Goal: Task Accomplishment & Management: Complete application form

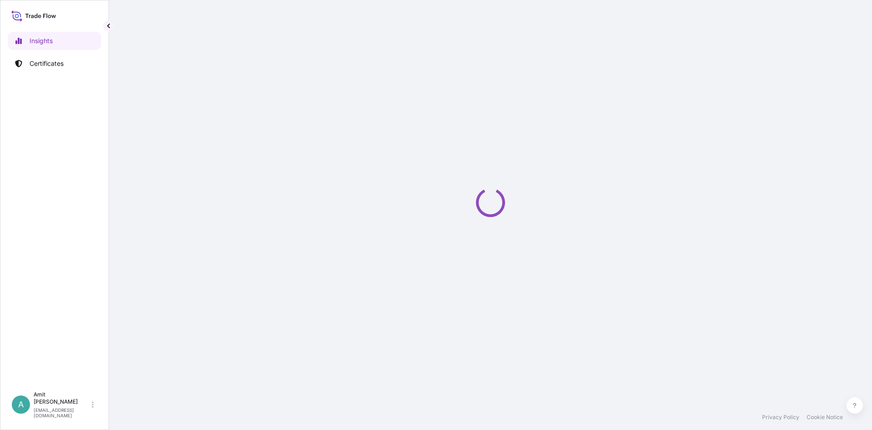
select select "2025"
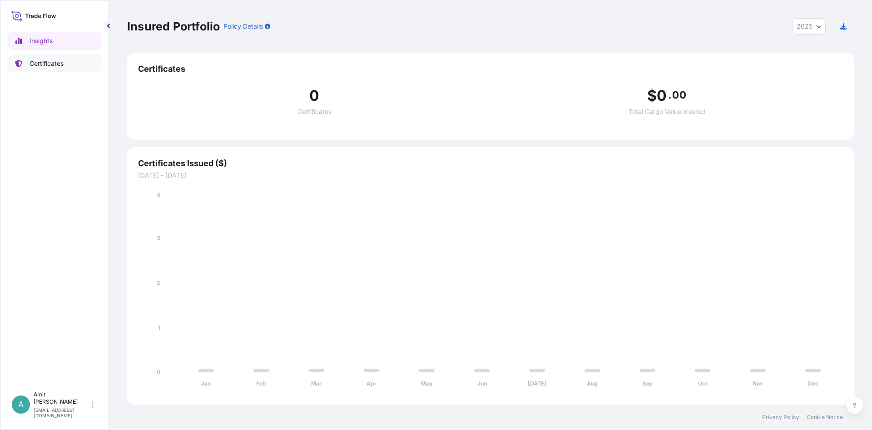
click at [56, 65] on p "Certificates" at bounding box center [47, 63] width 34 height 9
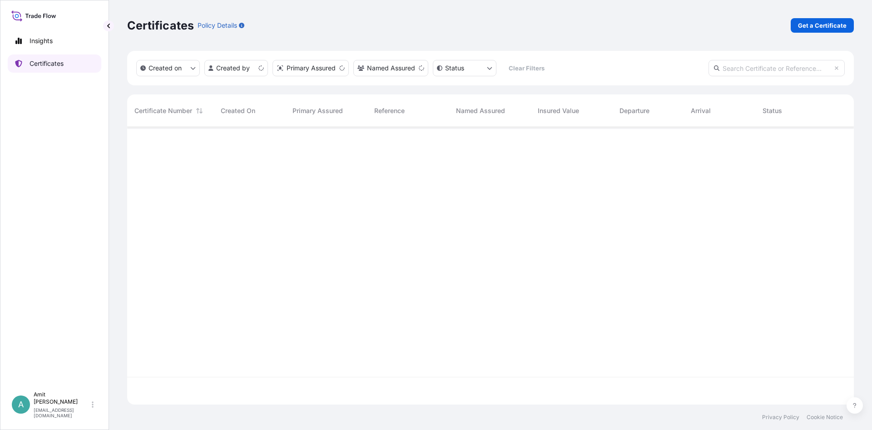
scroll to position [283, 727]
click at [830, 25] on p "Get a Certificate" at bounding box center [822, 25] width 49 height 9
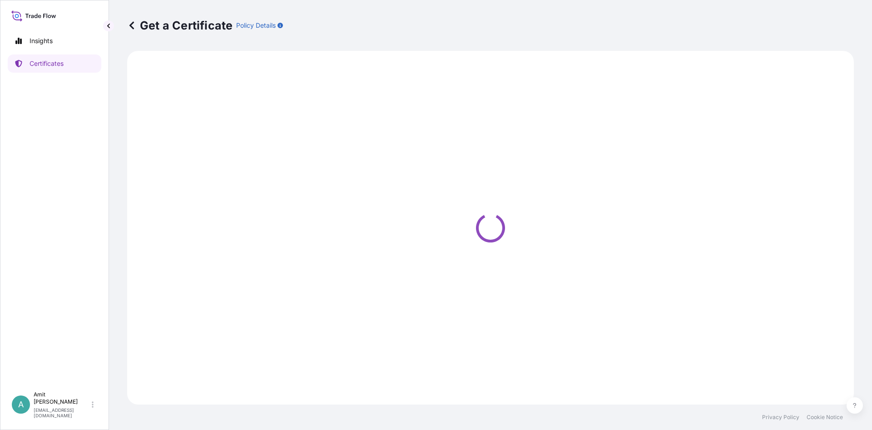
select select "Sea"
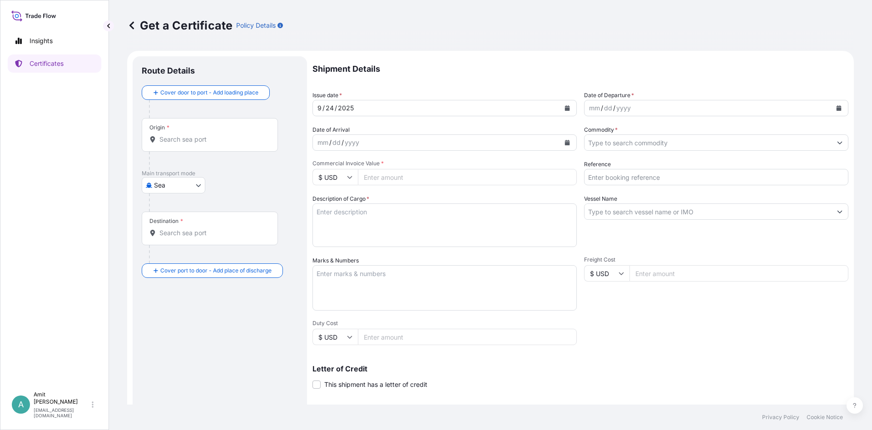
click at [211, 140] on input "Origin *" at bounding box center [212, 139] width 107 height 9
click at [202, 142] on input "Origin *" at bounding box center [212, 139] width 107 height 9
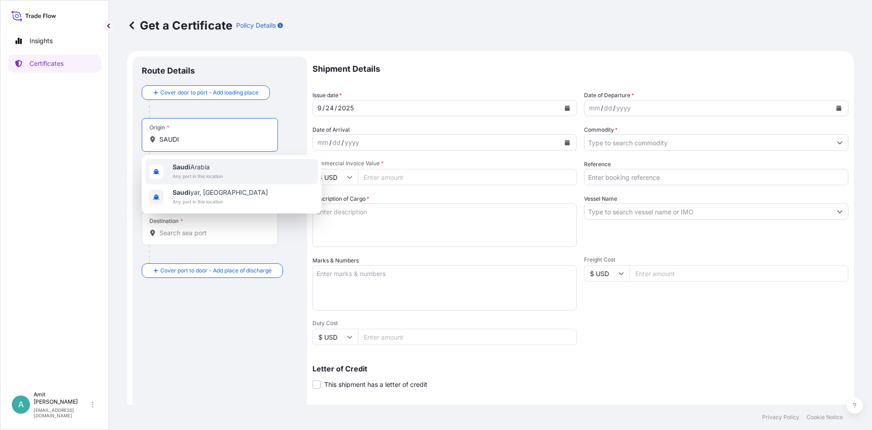
click at [190, 174] on span "Any port in this location" at bounding box center [198, 176] width 50 height 9
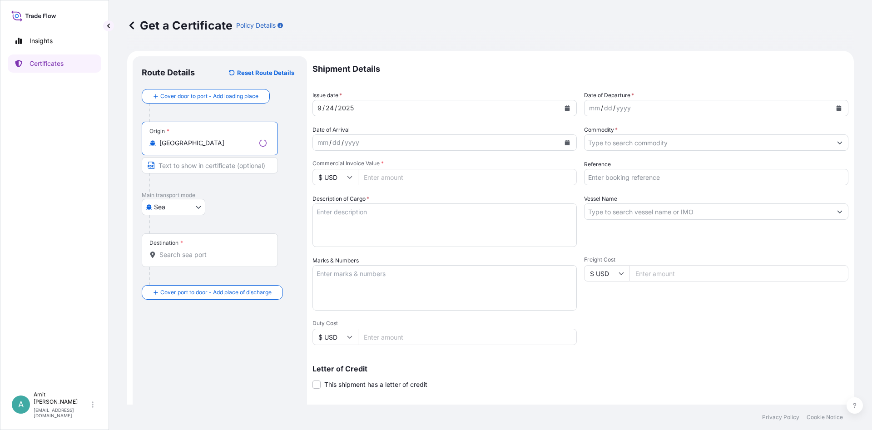
type input "[GEOGRAPHIC_DATA]"
click at [182, 254] on input "Destination *" at bounding box center [212, 254] width 107 height 9
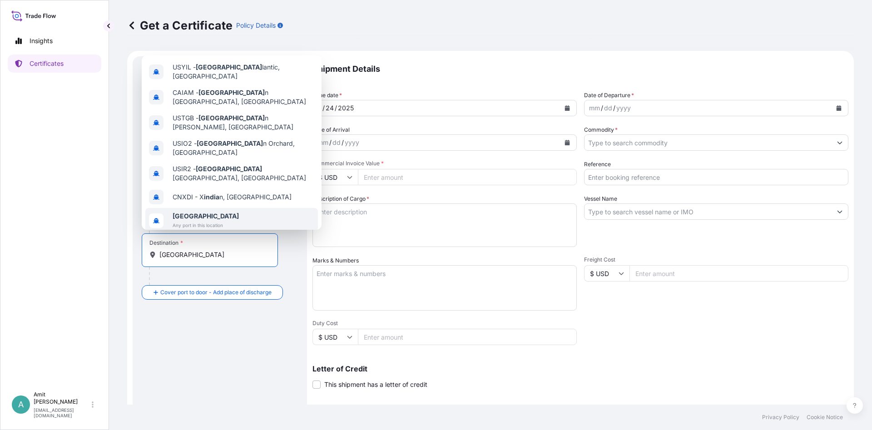
click at [209, 221] on span "Any port in this location" at bounding box center [206, 225] width 66 height 9
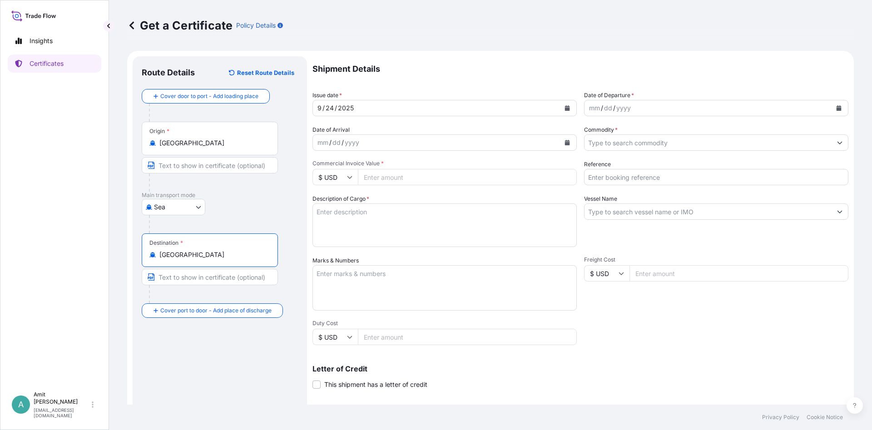
type input "[GEOGRAPHIC_DATA]"
click at [353, 237] on textarea "Description of Cargo *" at bounding box center [445, 226] width 264 height 44
click at [257, 254] on input "[GEOGRAPHIC_DATA]" at bounding box center [212, 254] width 107 height 9
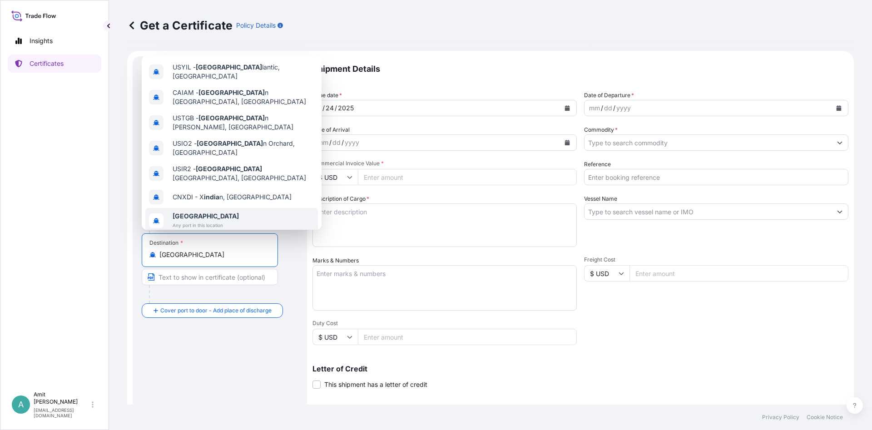
click at [229, 208] on div "[GEOGRAPHIC_DATA] Any port in this location" at bounding box center [231, 220] width 173 height 25
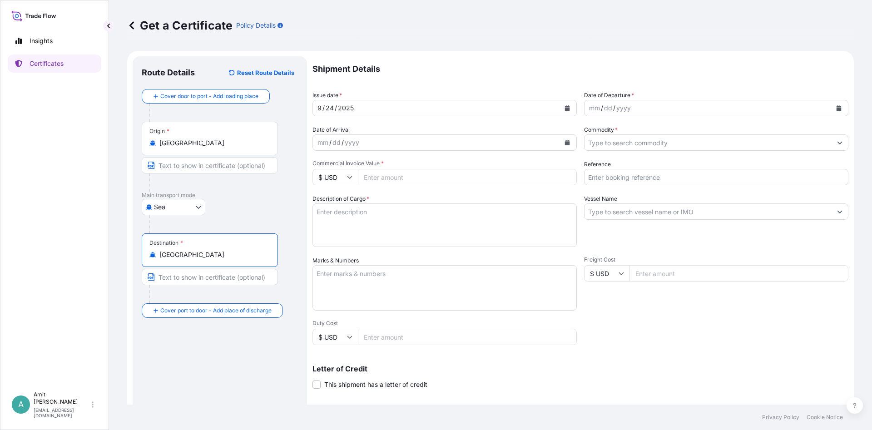
click at [377, 231] on textarea "Description of Cargo *" at bounding box center [445, 226] width 264 height 44
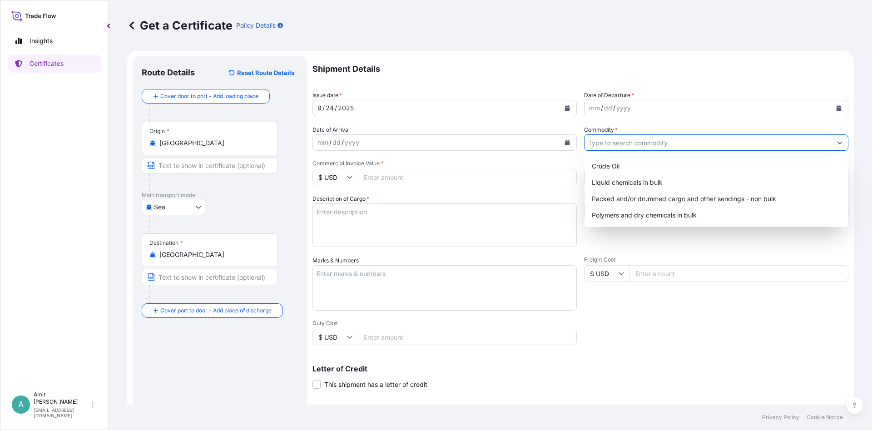
click at [616, 148] on input "Commodity *" at bounding box center [708, 142] width 247 height 16
click at [622, 217] on div "Polymers and dry chemicals in bulk" at bounding box center [716, 215] width 256 height 16
type input "Polymers and dry chemicals in bulk"
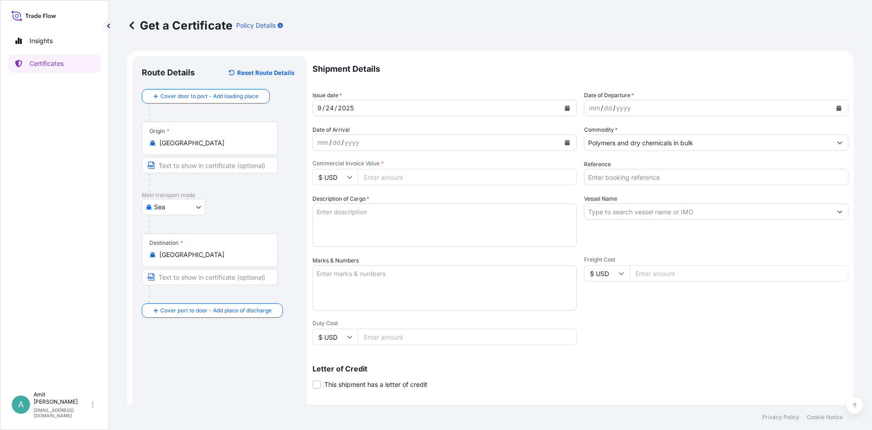
click at [423, 174] on input "Commercial Invoice Value *" at bounding box center [467, 177] width 219 height 16
type input "25170.75"
click at [390, 227] on textarea "Description of Cargo *" at bounding box center [445, 226] width 264 height 44
paste textarea "24.750"
click at [447, 223] on textarea "24.750 MTS OF" at bounding box center [445, 226] width 264 height 44
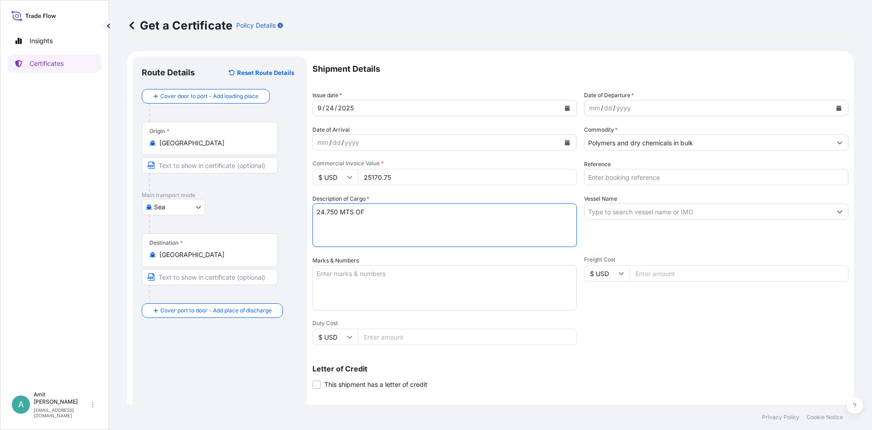
paste textarea "POLYPROPYLENE MOPLEN HP462S"
click at [510, 211] on textarea "24.750 MTS OF POLYPROPYLENE MOPLEN HP462S" at bounding box center [445, 226] width 264 height 44
paste textarea "AS PER PURCHASE AND SALE CONTRACT NO.5013173435DATE [DATE]"
click at [449, 223] on textarea "24.750 MTS OF POLYPROPYLENE MOPLEN HP462S AS PER PURCHASE AND SALE CONTRACT NO.…" at bounding box center [445, 226] width 264 height 44
click at [459, 223] on textarea "24.750 MTS OF POLYPROPYLENE MOPLEN HP462S AS PER PURCHASE AND SALE CONTRACT NO.…" at bounding box center [445, 226] width 264 height 44
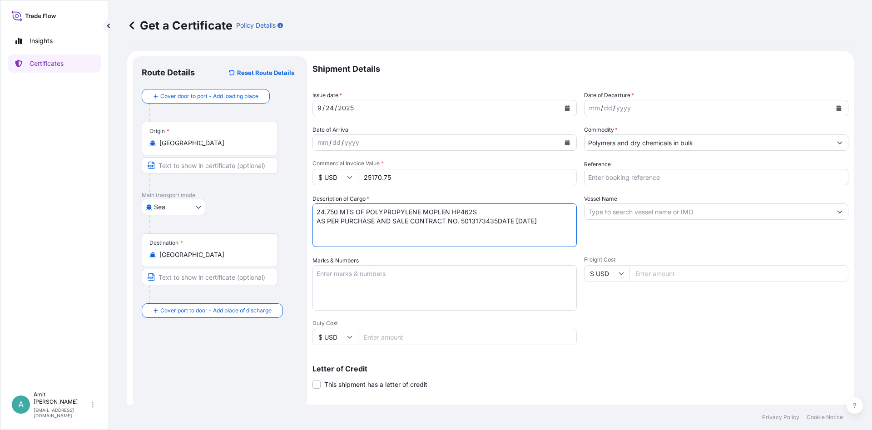
click at [495, 222] on textarea "24.750 MTS OF POLYPROPYLENE MOPLEN HP462S AS PER PURCHASE AND SALE CONTRACT NO.…" at bounding box center [445, 226] width 264 height 44
click at [547, 224] on textarea "24.750 MTS OF POLYPROPYLENE MOPLEN HP462S AS PER PURCHASE AND SALE CONTRACT NO.…" at bounding box center [445, 226] width 264 height 44
type textarea "24.750 MTS OF POLYPROPYLENE MOPLEN HP462S AS PER PURCHASE AND SALE CONTRACT NO.…"
click at [607, 176] on input "Reference" at bounding box center [716, 177] width 264 height 16
click at [696, 177] on input "SO #" at bounding box center [716, 177] width 264 height 16
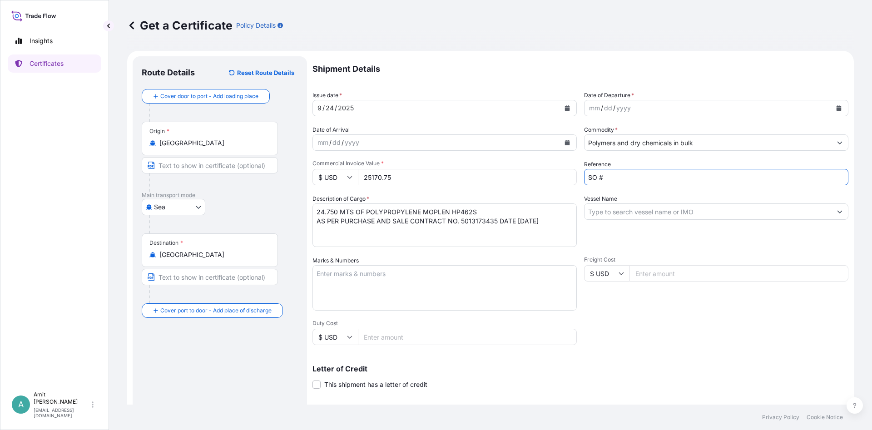
paste input "5013173435DATE"
drag, startPoint x: 641, startPoint y: 177, endPoint x: 694, endPoint y: 180, distance: 52.8
click at [694, 180] on input "SO # 5013173435DATE" at bounding box center [716, 177] width 264 height 16
type input "SO # 5013173435"
click at [644, 344] on div "Shipment Details Issue date * [DATE] Date of Departure * mm / dd / yyyy Date of…" at bounding box center [581, 272] width 536 height 433
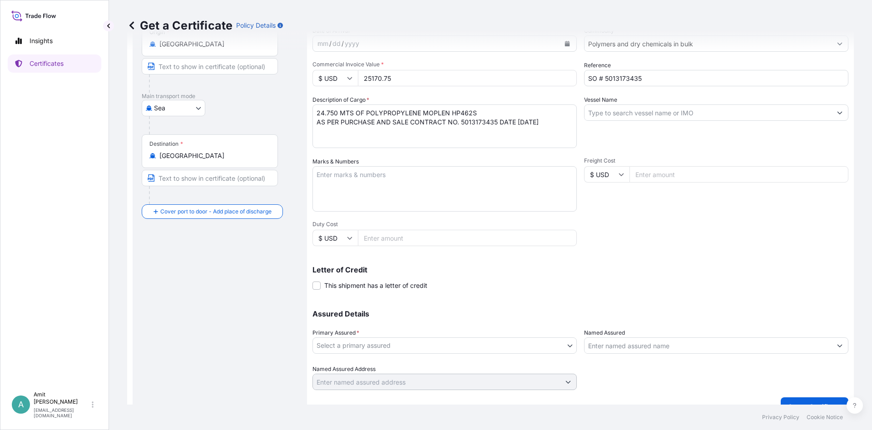
scroll to position [109, 0]
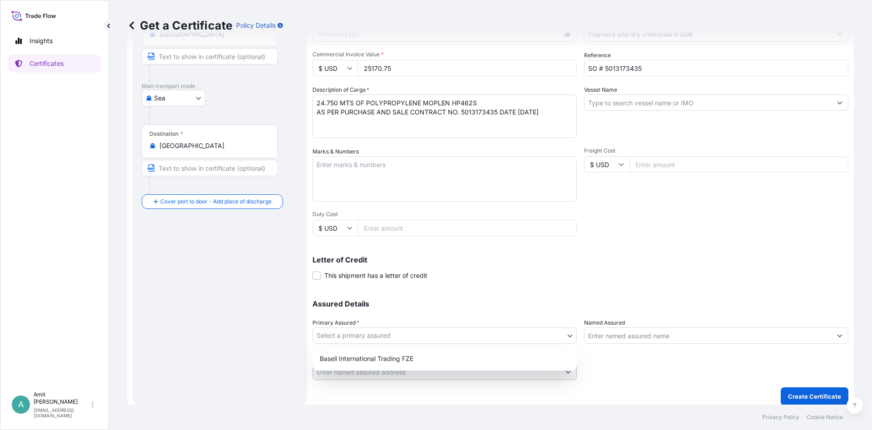
click at [335, 332] on body "Insights Certificates A [PERSON_NAME] [EMAIL_ADDRESS][DOMAIN_NAME] Get a Certif…" at bounding box center [436, 215] width 872 height 430
click at [345, 358] on div "Basell International Trading FZE" at bounding box center [444, 359] width 257 height 16
select select "32039"
click at [317, 273] on span at bounding box center [317, 276] width 8 height 8
click at [313, 271] on input "This shipment has a letter of credit" at bounding box center [313, 271] width 0 height 0
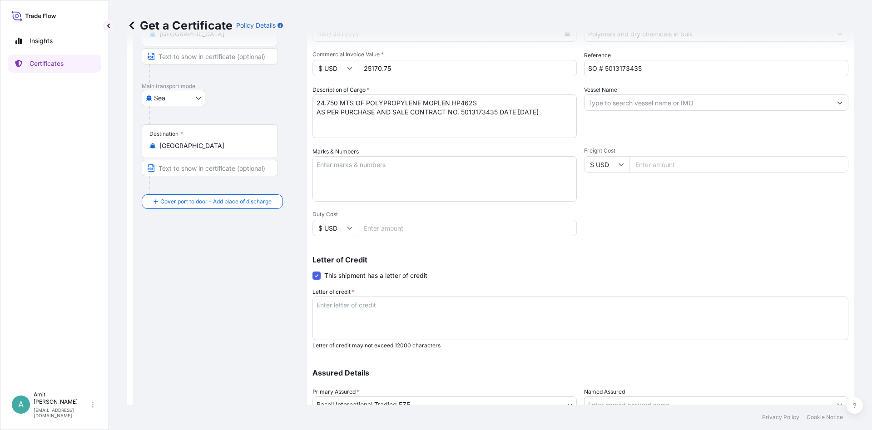
click at [465, 313] on textarea "Letter of credit *" at bounding box center [581, 319] width 536 height 44
paste textarea "MARINE INSURANCE"
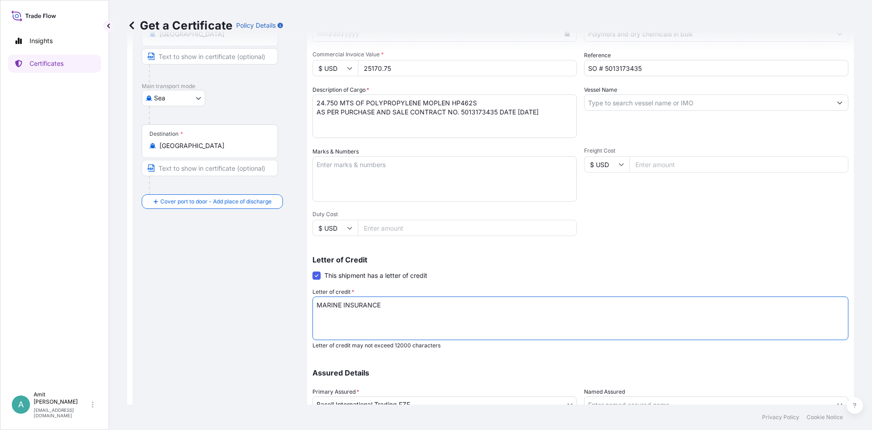
click at [425, 303] on textarea "MARINE INSURANCE" at bounding box center [581, 319] width 536 height 44
paste textarea "CERTIFICATE"
click at [379, 305] on textarea "MARINE INSURANCECERTIFICATE" at bounding box center [581, 319] width 536 height 44
click at [547, 314] on textarea "MARINE INSURANCE CERTIFICATE" at bounding box center [581, 319] width 536 height 44
paste textarea "MADE TO ORDER"
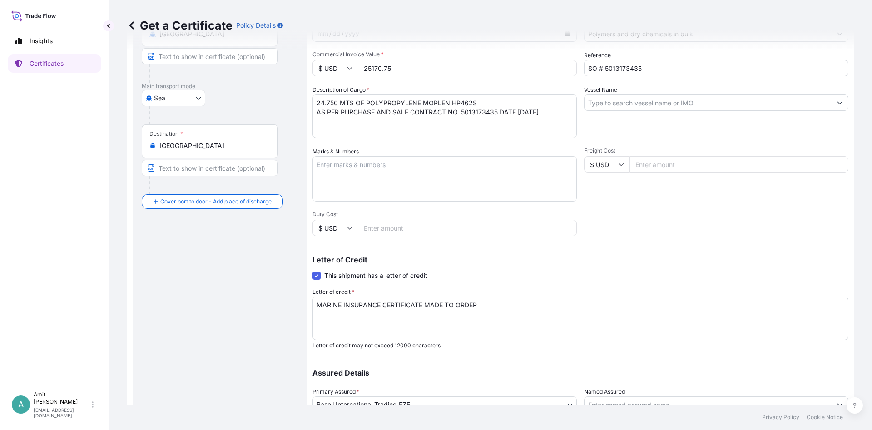
click at [498, 315] on textarea "MARINE INSURANCE CERTIFICATE MADE TO ORDER" at bounding box center [581, 319] width 536 height 44
paste textarea "COVERING INSTITUTE CARGO CLAUSE(A),WITH EXTENDED COVER FOR TRANSSHIPMENT RISKS,…"
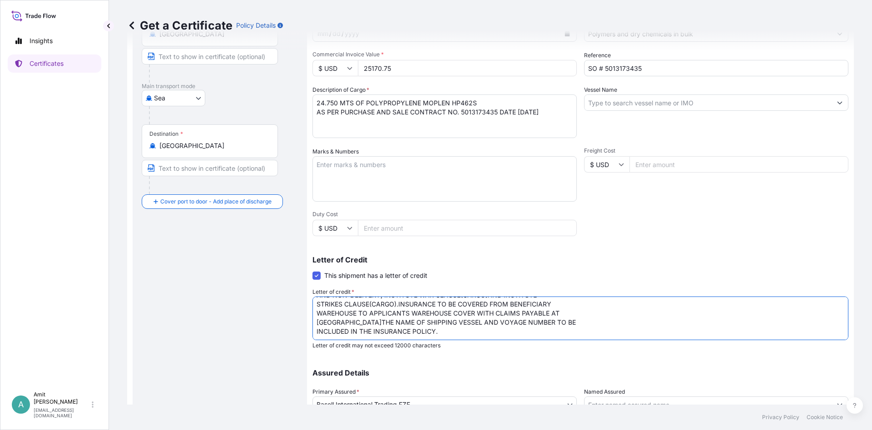
scroll to position [0, 0]
click at [713, 303] on textarea "MARINE INSURANCE CERTIFICATE MADE TO ORDER COVERING INSTITUTE CARGO CLAUSE(A),W…" at bounding box center [581, 319] width 536 height 44
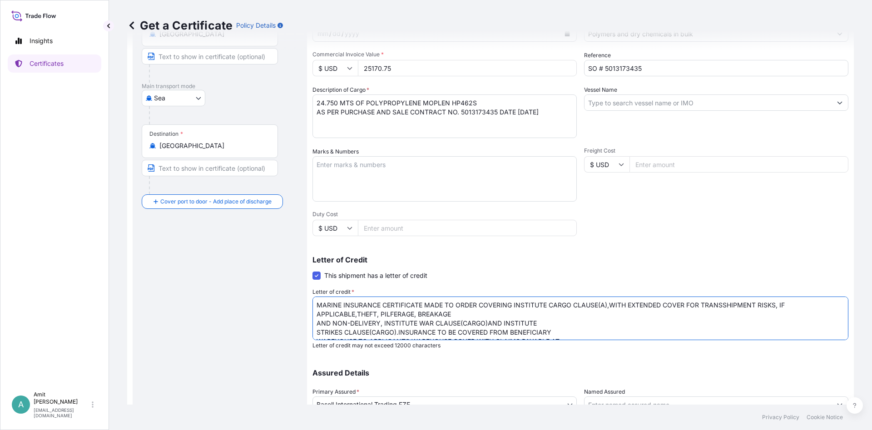
click at [357, 313] on textarea "MARINE INSURANCE CERTIFICATE MADE TO ORDER COVERING INSTITUTE CARGO CLAUSE(A),W…" at bounding box center [581, 319] width 536 height 44
click at [339, 314] on textarea "MARINE INSURANCE CERTIFICATE MADE TO ORDER COVERING INSTITUTE CARGO CLAUSE(A),W…" at bounding box center [581, 319] width 536 height 44
click at [414, 316] on textarea "MARINE INSURANCE CERTIFICATE MADE TO ORDER COVERING INSTITUTE CARGO CLAUSE(A),W…" at bounding box center [581, 319] width 536 height 44
click at [655, 311] on textarea "MARINE INSURANCE CERTIFICATE MADE TO ORDER COVERING INSTITUTE CARGO CLAUSE(A),W…" at bounding box center [581, 319] width 536 height 44
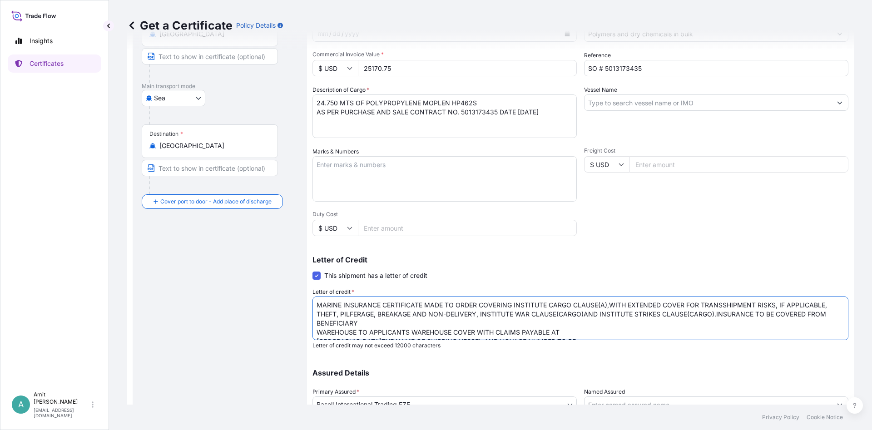
click at [716, 313] on textarea "MARINE INSURANCE CERTIFICATE MADE TO ORDER COVERING INSTITUTE CARGO CLAUSE(A),W…" at bounding box center [581, 319] width 536 height 44
drag, startPoint x: 757, startPoint y: 315, endPoint x: 776, endPoint y: 313, distance: 18.7
click at [776, 313] on textarea "MARINE INSURANCE CERTIFICATE MADE TO ORDER COVERING INSTITUTE CARGO CLAUSE(A),W…" at bounding box center [581, 319] width 536 height 44
click at [821, 314] on textarea "MARINE INSURANCE CERTIFICATE MADE TO ORDER COVERING INSTITUTE CARGO CLAUSE(A),W…" at bounding box center [581, 319] width 536 height 44
click at [410, 325] on textarea "MARINE INSURANCE CERTIFICATE MADE TO ORDER COVERING INSTITUTE CARGO CLAUSE(A),W…" at bounding box center [581, 319] width 536 height 44
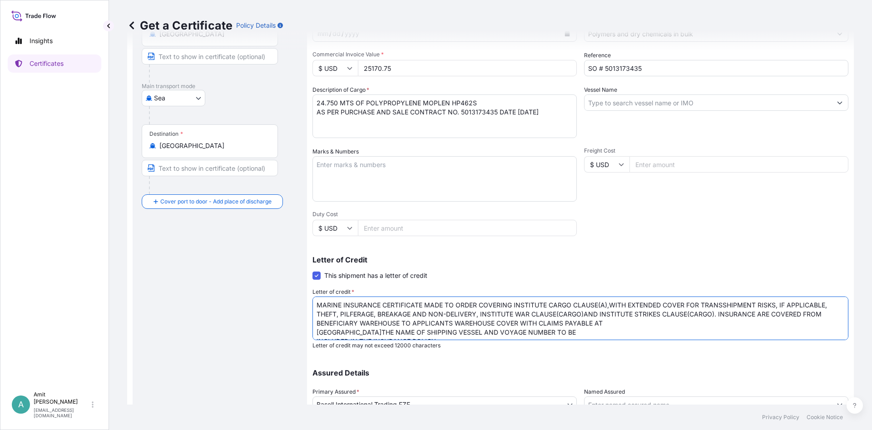
click at [605, 323] on textarea "MARINE INSURANCE CERTIFICATE MADE TO ORDER COVERING INSTITUTE CARGO CLAUSE(A),W…" at bounding box center [581, 319] width 536 height 44
click at [623, 326] on textarea "MARINE INSURANCE CERTIFICATE MADE TO ORDER COVERING INSTITUTE CARGO CLAUSE(A),W…" at bounding box center [581, 319] width 536 height 44
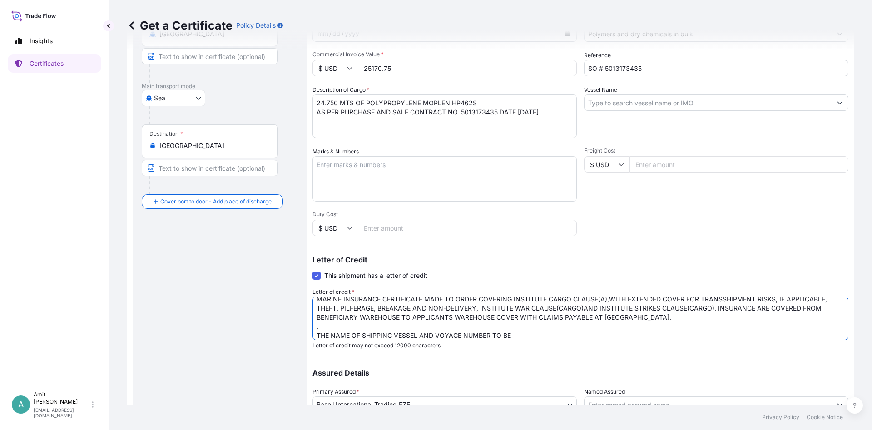
click at [556, 334] on textarea "MARINE INSURANCE CERTIFICATE MADE TO ORDER COVERING INSTITUTE CARGO CLAUSE(A),W…" at bounding box center [581, 319] width 536 height 44
drag, startPoint x: 488, startPoint y: 336, endPoint x: 635, endPoint y: 333, distance: 146.3
click at [635, 333] on textarea "MARINE INSURANCE CERTIFICATE MADE TO ORDER COVERING INSTITUTE CARGO CLAUSE(A),W…" at bounding box center [581, 319] width 536 height 44
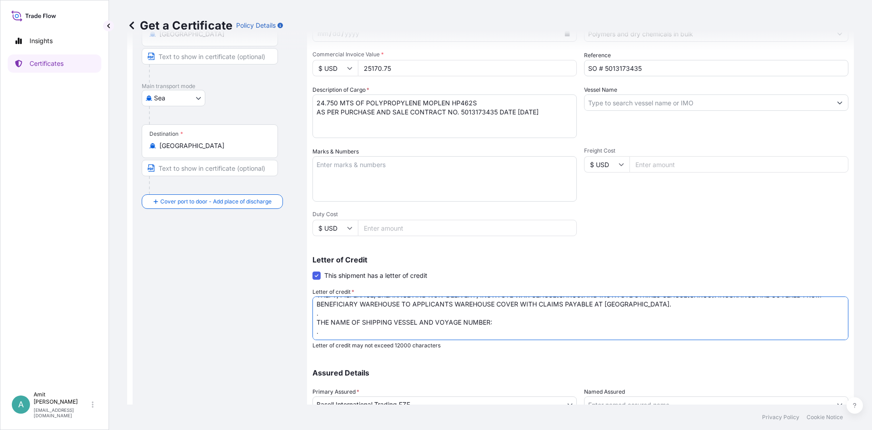
scroll to position [25, 0]
click at [331, 329] on textarea "MARINE INSURANCE CERTIFICATE MADE TO ORDER COVERING INSTITUTE CARGO CLAUSE(A),W…" at bounding box center [581, 319] width 536 height 44
click at [331, 336] on textarea "MARINE INSURANCE CERTIFICATE MADE TO ORDER COVERING INSTITUTE CARGO CLAUSE(A),W…" at bounding box center [581, 319] width 536 height 44
paste textarea "THE DOCUMENTARY CREDIT NUMBER: 07018FOSU2520401 AND DATE: 250724 ISSUED BY CANA…"
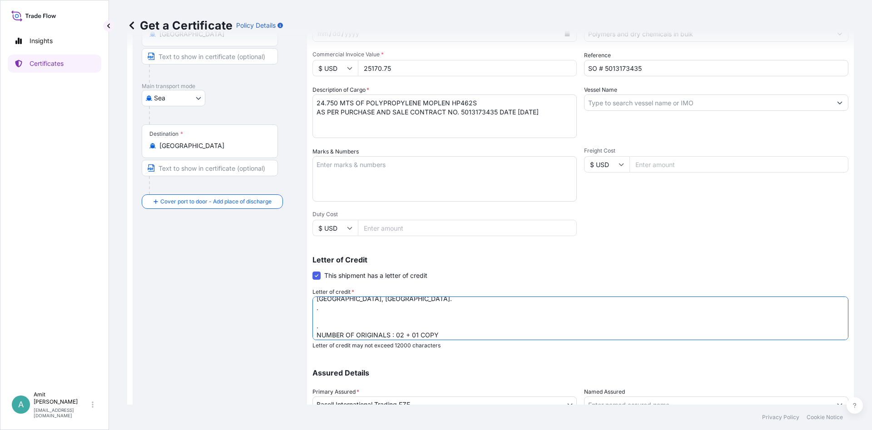
scroll to position [79, 0]
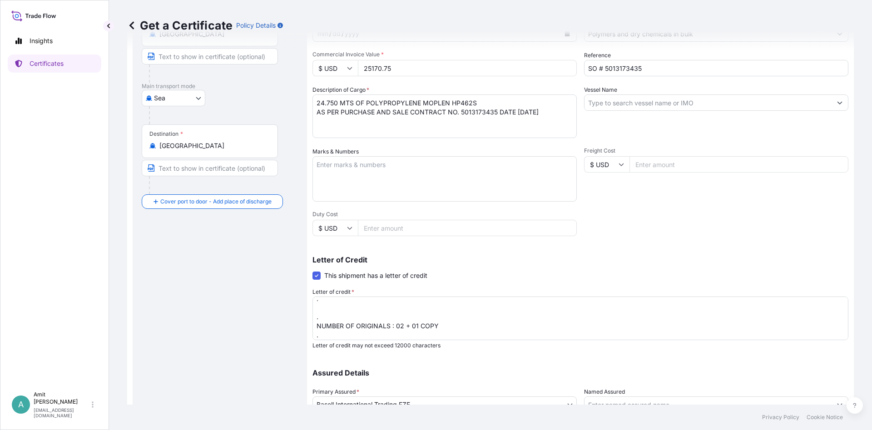
click at [333, 333] on textarea "MARINE INSURANCE CERTIFICATE MADE TO ORDER COVERING INSTITUTE CARGO CLAUSE(A),W…" at bounding box center [581, 319] width 536 height 44
paste textarea "Insurance cover under this Insurance document is effective from: [DATE] . "[PER…"
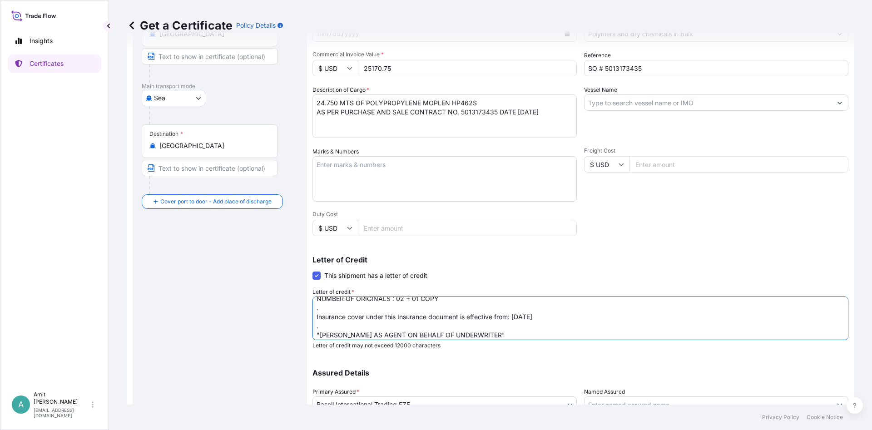
scroll to position [101, 0]
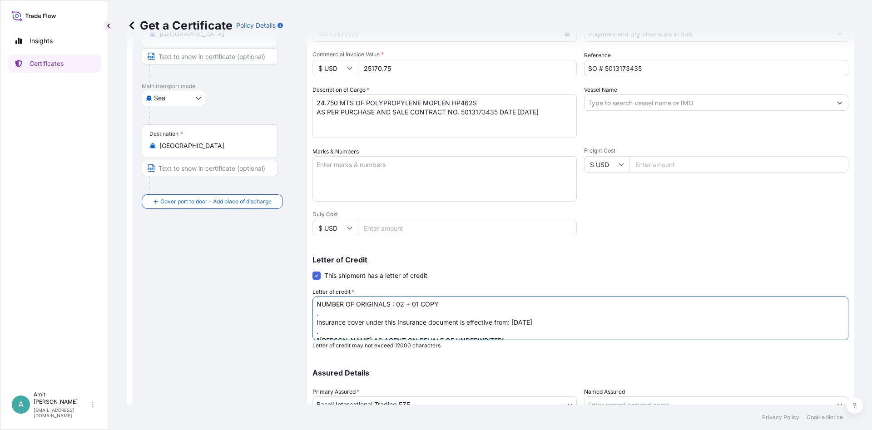
drag, startPoint x: 515, startPoint y: 313, endPoint x: 538, endPoint y: 311, distance: 23.7
click at [538, 311] on textarea "MARINE INSURANCE CERTIFICATE MADE TO ORDER COVERING INSTITUTE CARGO CLAUSE(A),W…" at bounding box center [581, 319] width 536 height 44
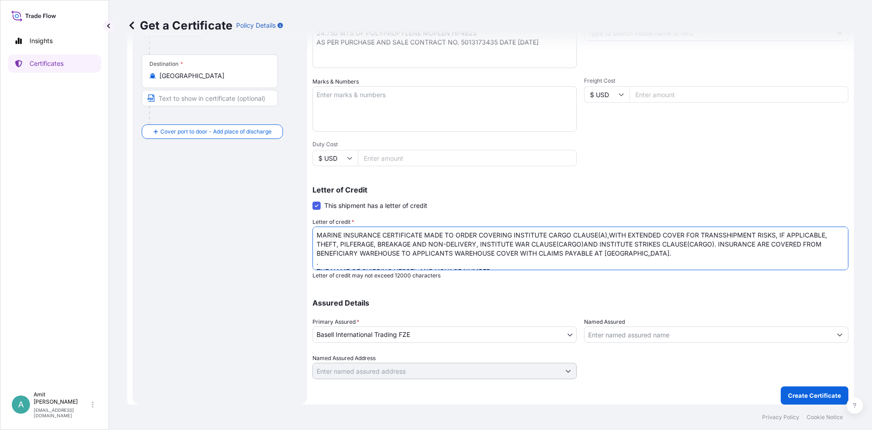
scroll to position [0, 0]
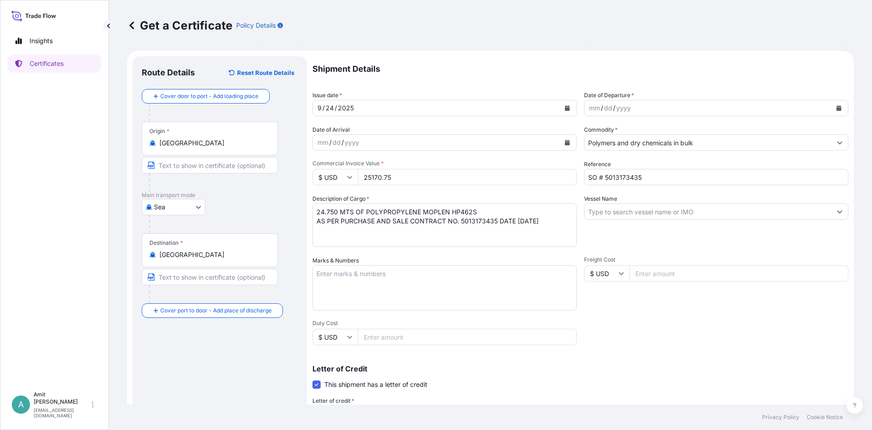
type textarea "MARINE INSURANCE CERTIFICATE MADE TO ORDER COVERING INSTITUTE CARGO CLAUSE(A),W…"
click at [566, 104] on button "Calendar" at bounding box center [567, 108] width 15 height 15
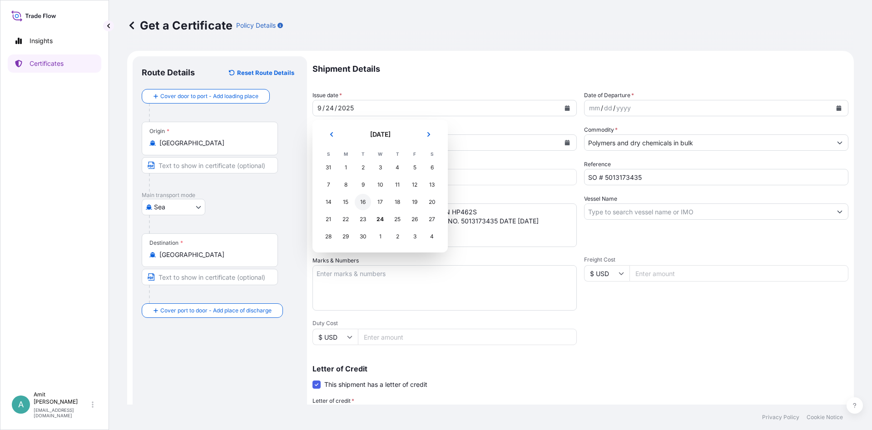
click at [366, 203] on div "16" at bounding box center [363, 202] width 16 height 16
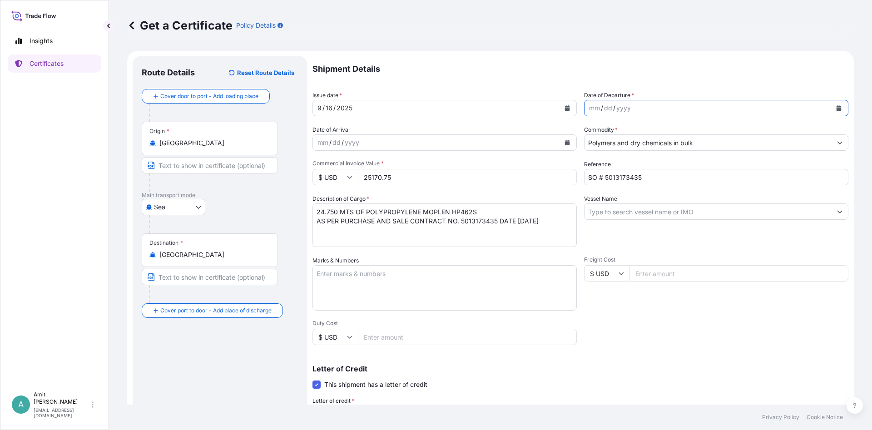
click at [839, 104] on button "Calendar" at bounding box center [839, 108] width 15 height 15
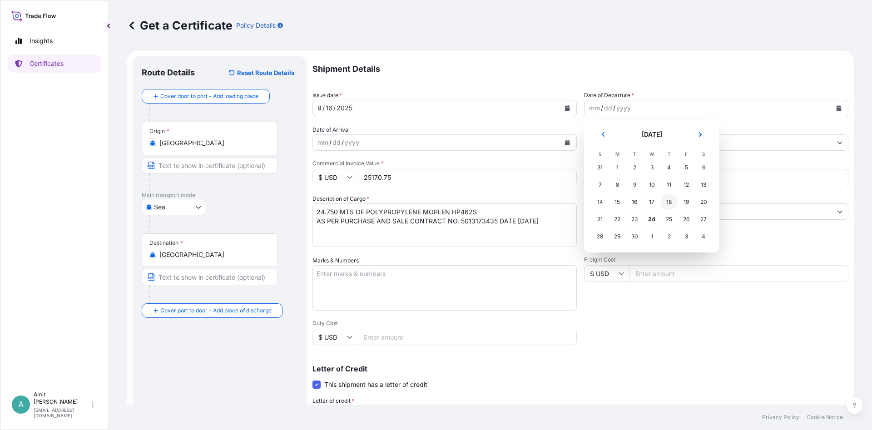
click at [671, 197] on div "18" at bounding box center [669, 202] width 16 height 16
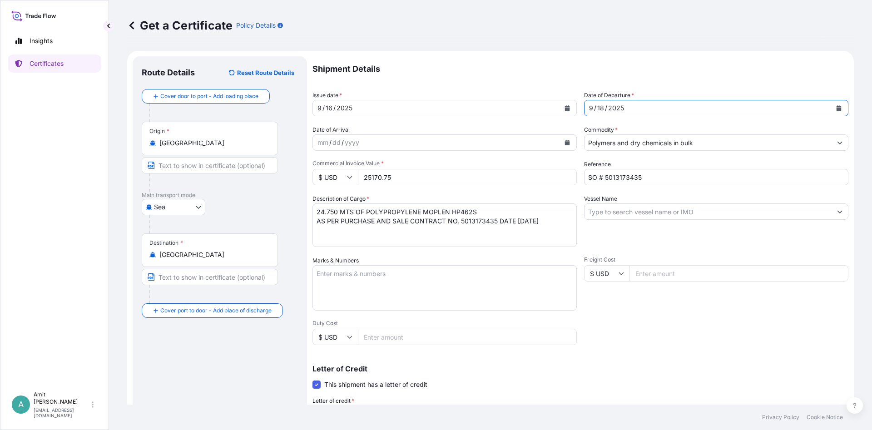
click at [579, 63] on p "Shipment Details" at bounding box center [581, 68] width 536 height 25
click at [617, 217] on input "Vessel Name" at bounding box center [708, 212] width 247 height 16
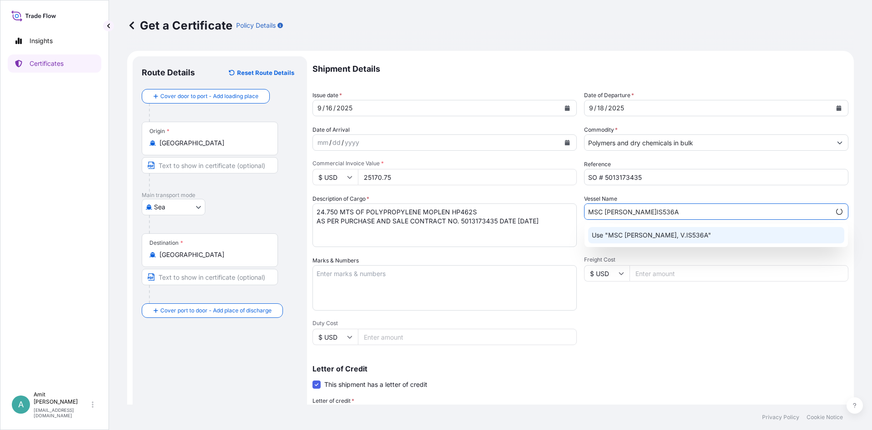
type input "MSC [PERSON_NAME]IS536A"
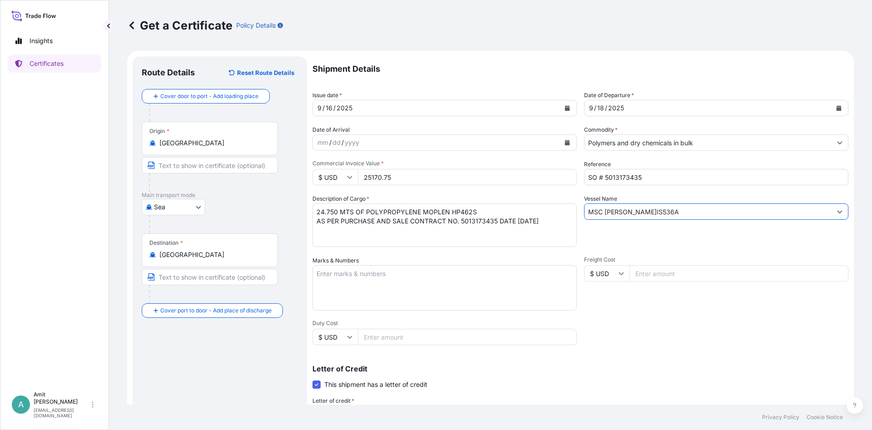
drag, startPoint x: 683, startPoint y: 212, endPoint x: 570, endPoint y: 204, distance: 113.8
click at [585, 204] on input "MSC [PERSON_NAME]IS536A" at bounding box center [708, 212] width 247 height 16
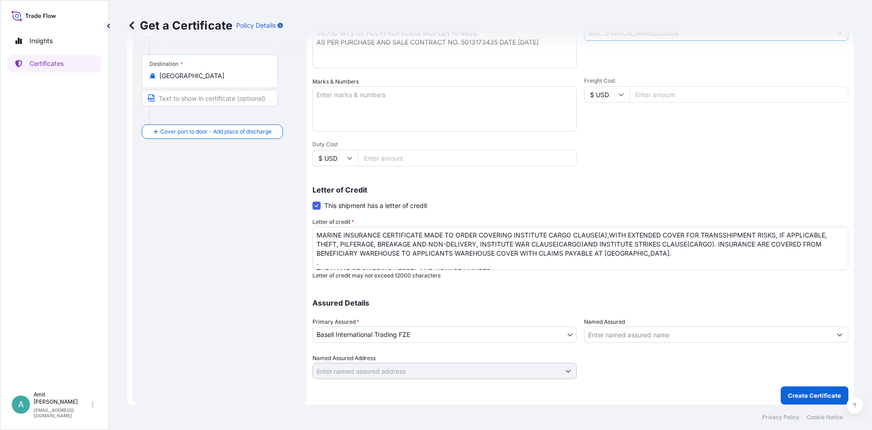
scroll to position [39, 0]
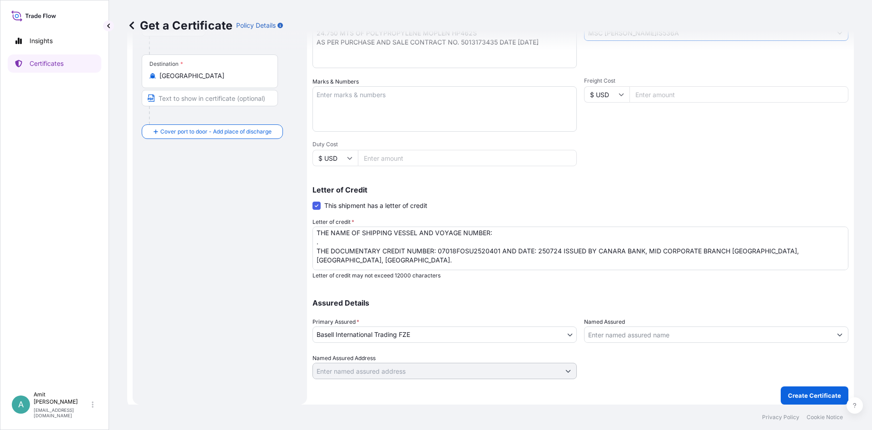
click at [505, 237] on textarea "MARINE INSURANCE CERTIFICATE MADE TO ORDER COVERING INSTITUTE CARGO CLAUSE(A),W…" at bounding box center [581, 249] width 536 height 44
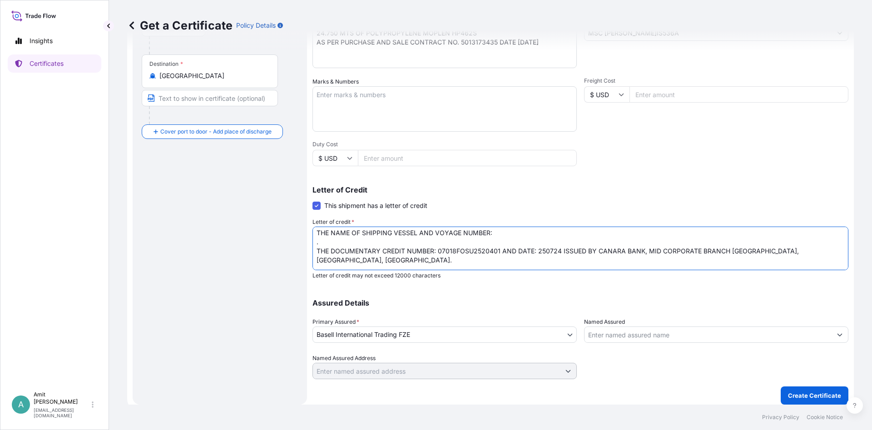
paste textarea "MSC [PERSON_NAME]IS536A"
drag, startPoint x: 493, startPoint y: 232, endPoint x: 550, endPoint y: 233, distance: 57.2
click at [550, 233] on textarea "MARINE INSURANCE CERTIFICATE MADE TO ORDER COVERING INSTITUTE CARGO CLAUSE(A),W…" at bounding box center [581, 249] width 536 height 44
click at [418, 233] on textarea "MARINE INSURANCE CERTIFICATE MADE TO ORDER COVERING INSTITUTE CARGO CLAUSE(A),W…" at bounding box center [581, 249] width 536 height 44
paste textarea "MSC [PERSON_NAME]"
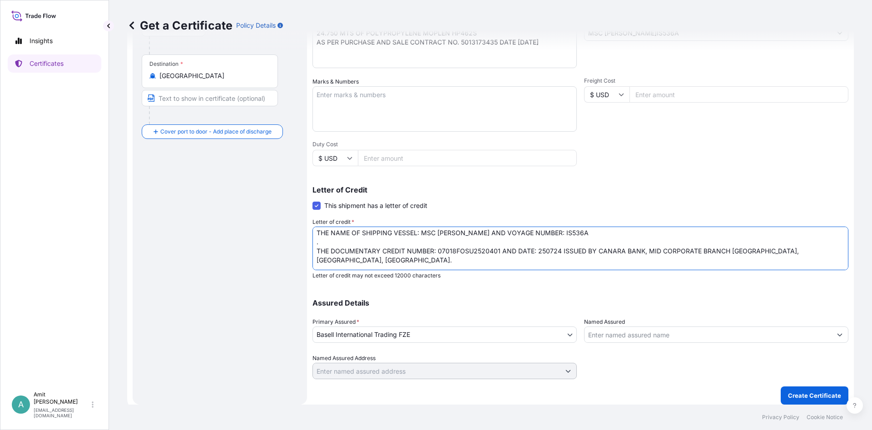
click at [371, 263] on textarea "MARINE INSURANCE CERTIFICATE MADE TO ORDER COVERING INSTITUTE CARGO CLAUSE(A),W…" at bounding box center [581, 249] width 536 height 44
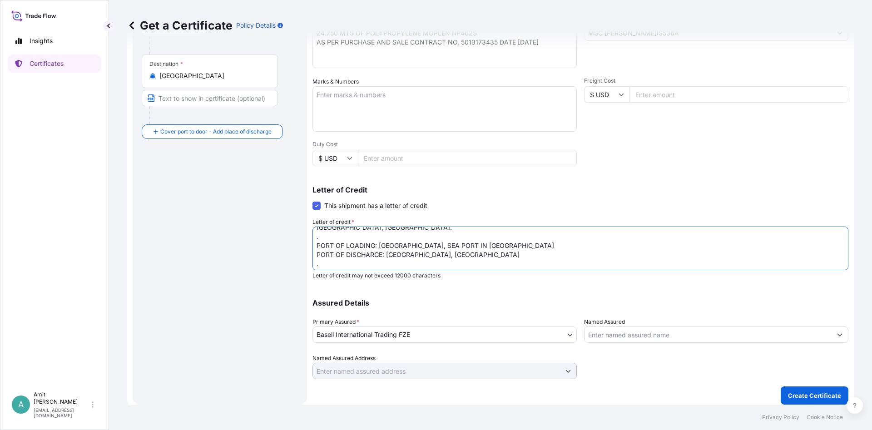
scroll to position [90, 0]
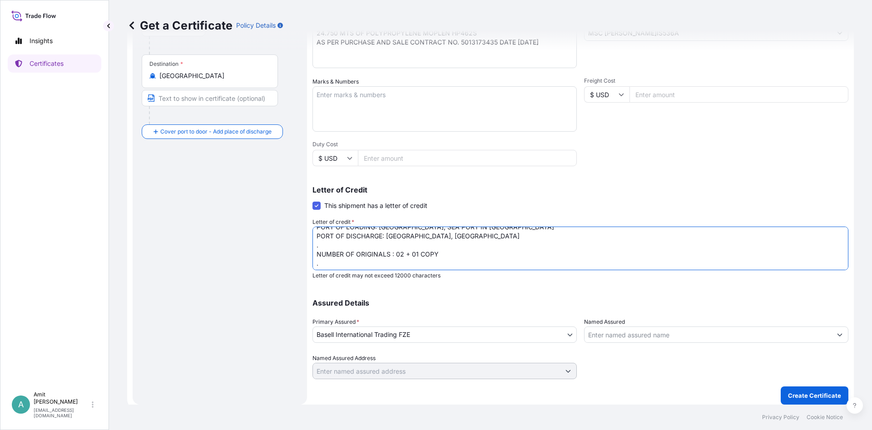
click at [513, 263] on textarea "MARINE INSURANCE CERTIFICATE MADE TO ORDER COVERING INSTITUTE CARGO CLAUSE(A),W…" at bounding box center [581, 249] width 536 height 44
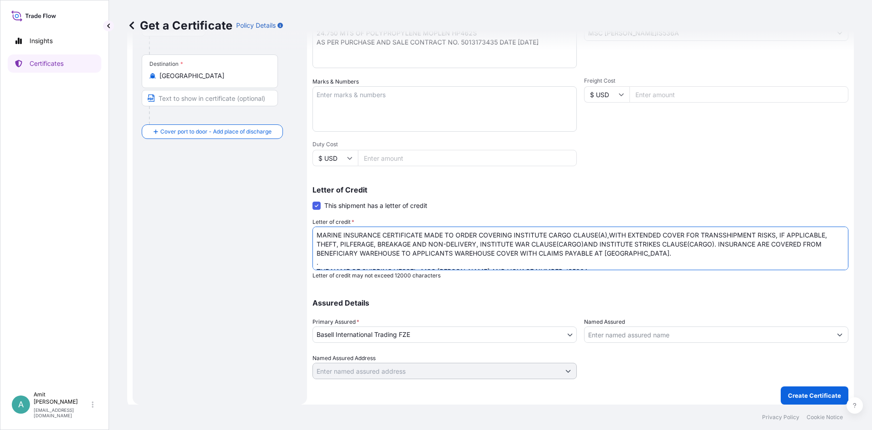
scroll to position [110, 0]
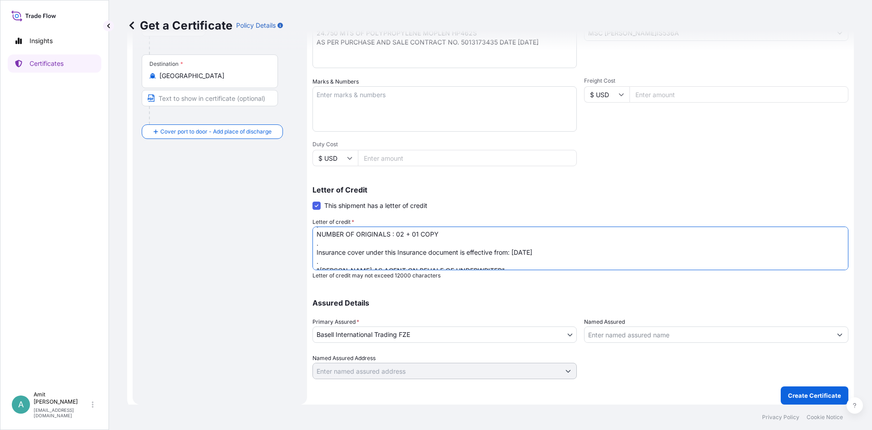
type textarea "MARINE INSURANCE CERTIFICATE MADE TO ORDER COVERING INSTITUTE CARGO CLAUSE(A),W…"
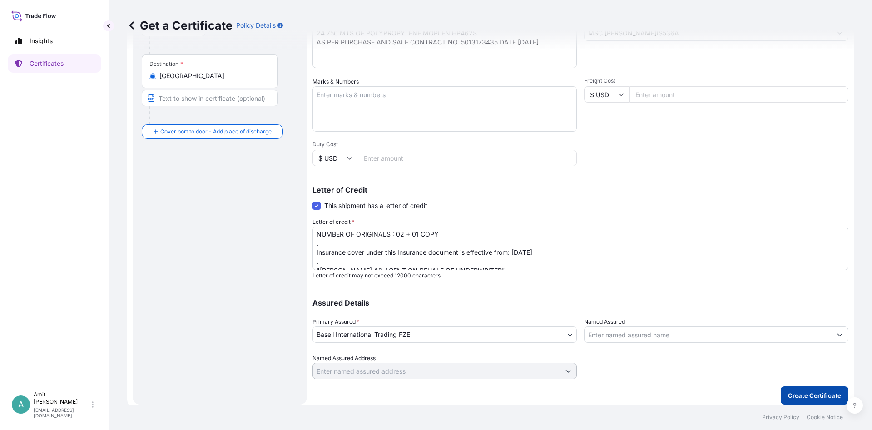
click at [832, 398] on p "Create Certificate" at bounding box center [814, 395] width 53 height 9
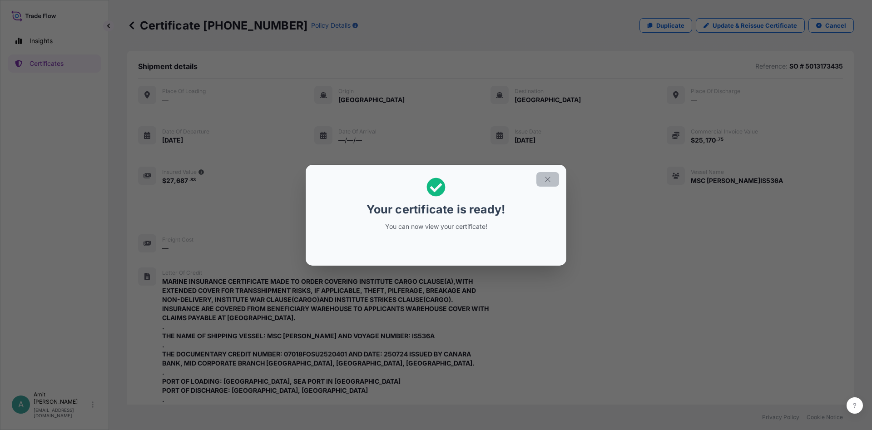
click at [551, 182] on icon "button" at bounding box center [548, 179] width 8 height 8
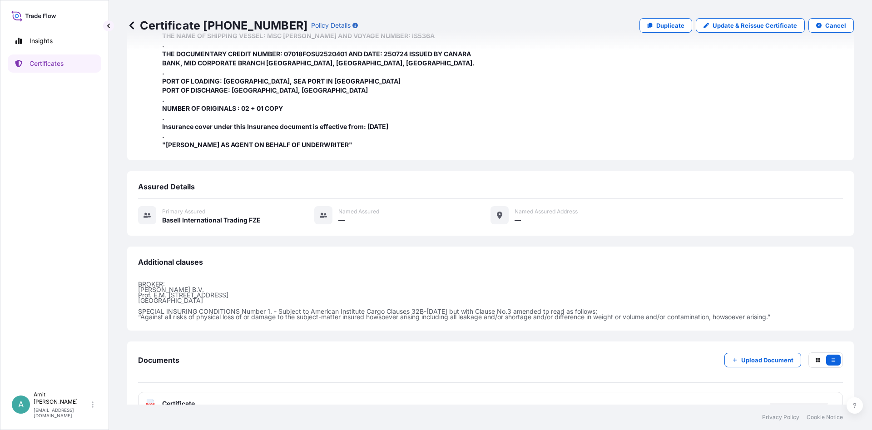
scroll to position [321, 0]
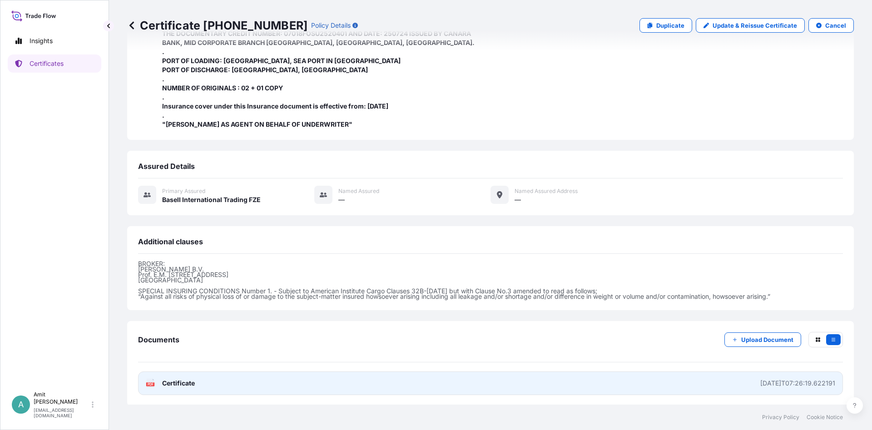
click at [192, 384] on span "Certificate" at bounding box center [178, 383] width 33 height 9
